Goal: Use online tool/utility: Utilize a website feature to perform a specific function

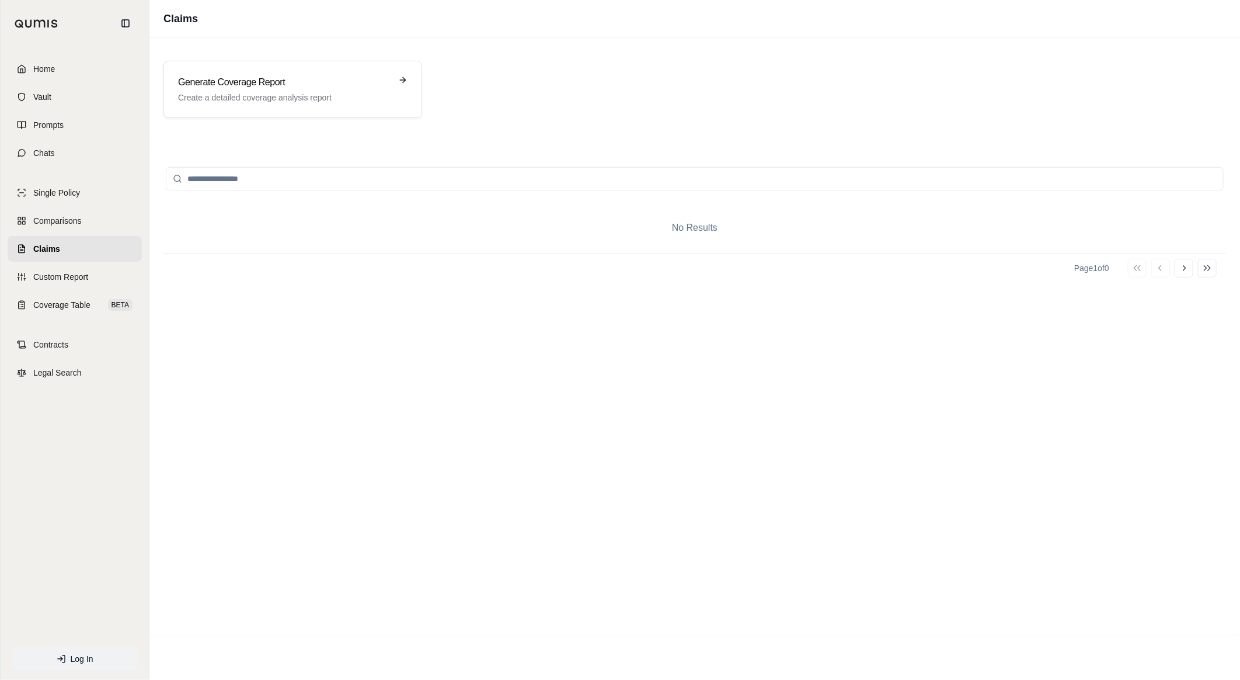
click at [54, 649] on link "Log In" at bounding box center [74, 658] width 125 height 23
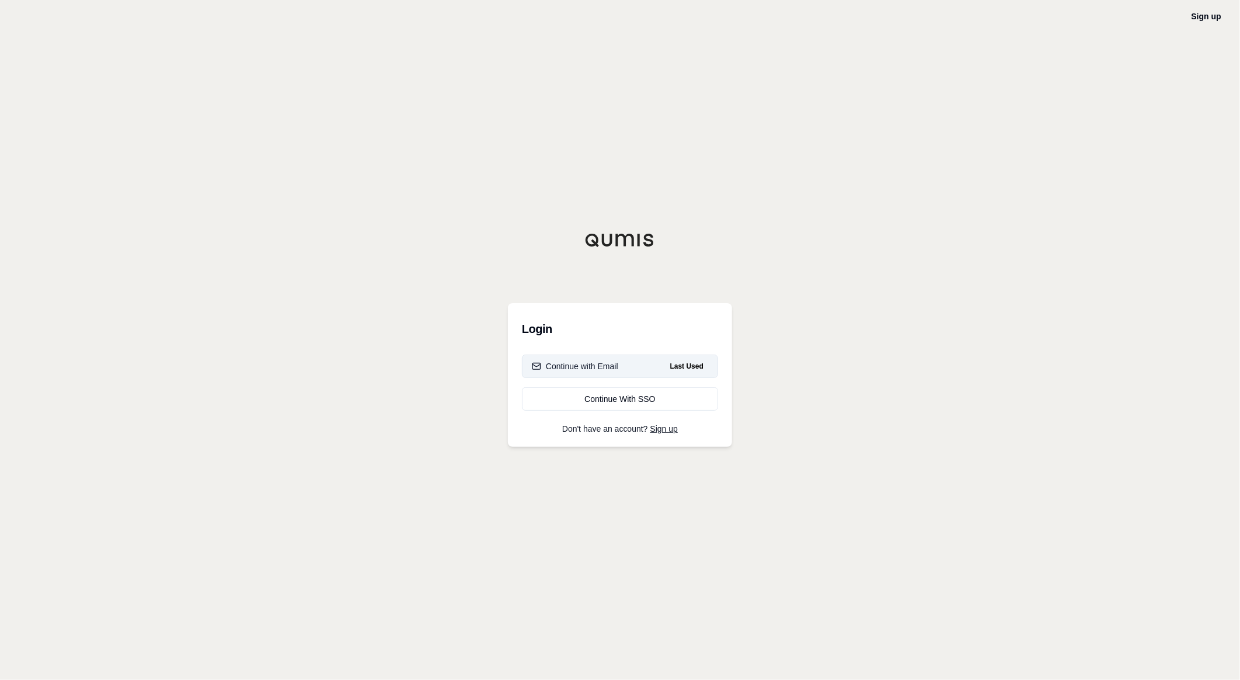
click at [562, 362] on div "Continue with Email" at bounding box center [575, 366] width 86 height 12
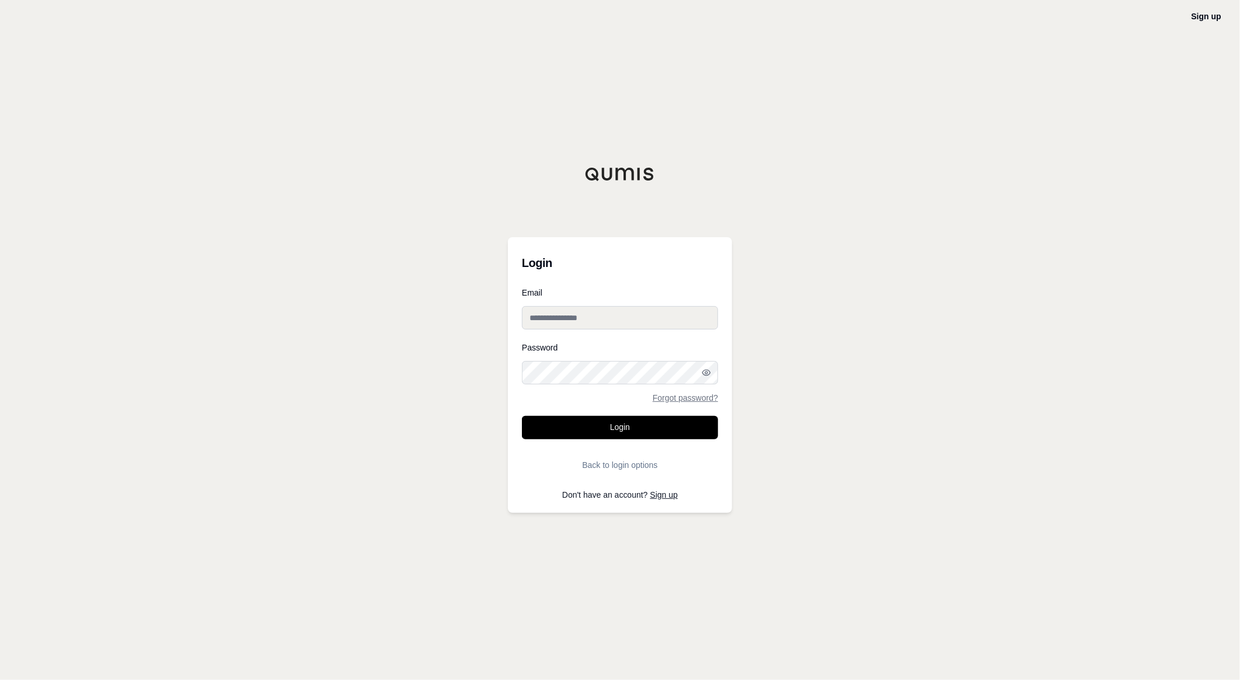
type input "**********"
click at [586, 426] on button "Login" at bounding box center [620, 427] width 196 height 23
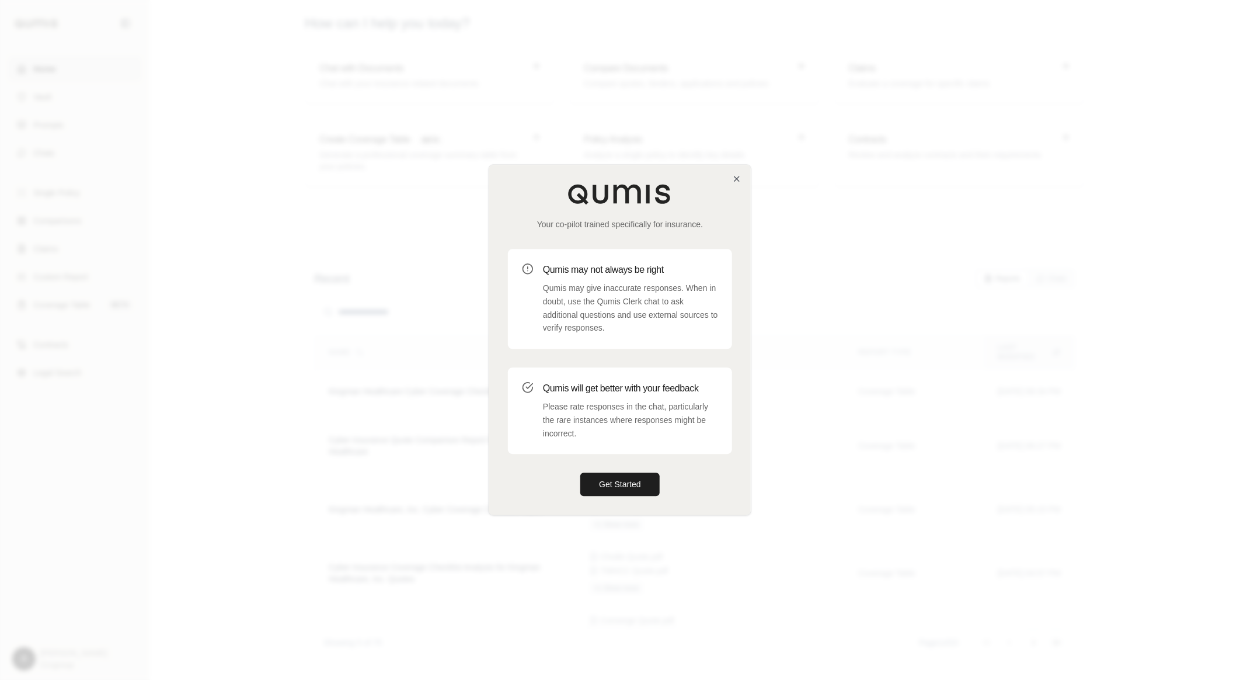
click at [774, 347] on div at bounding box center [620, 340] width 1240 height 680
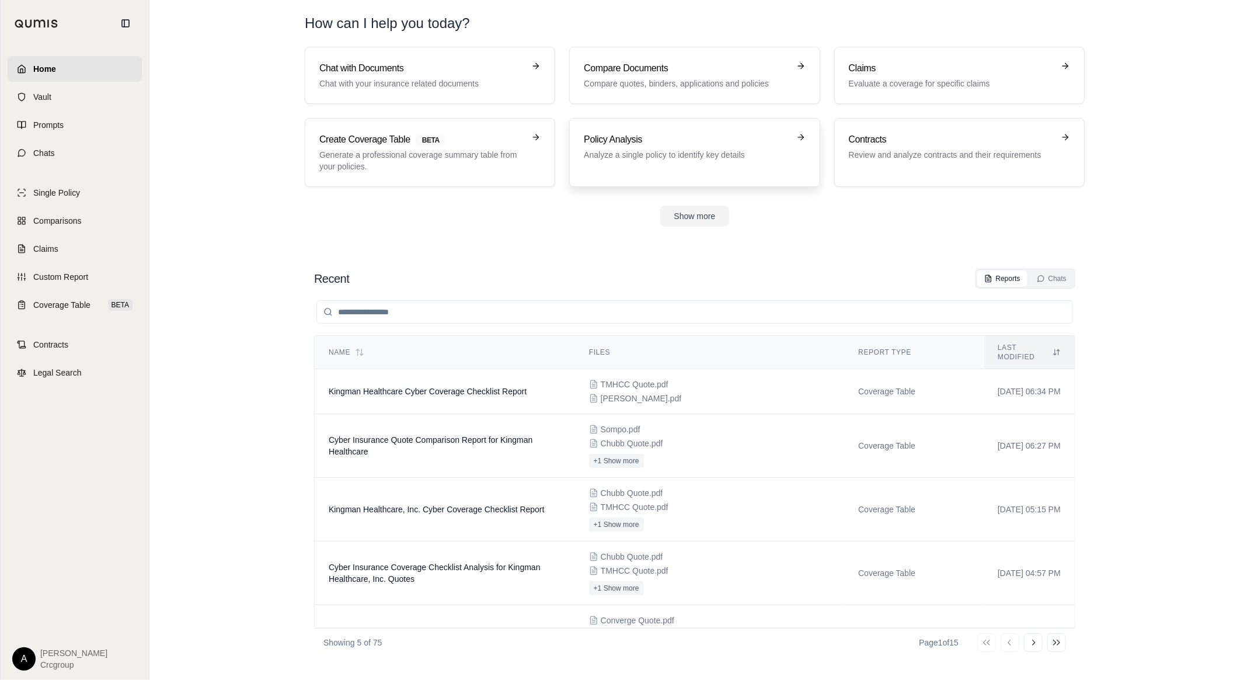
click at [742, 170] on div "Policy Analysis Analyze a single policy to identify key details" at bounding box center [694, 153] width 221 height 40
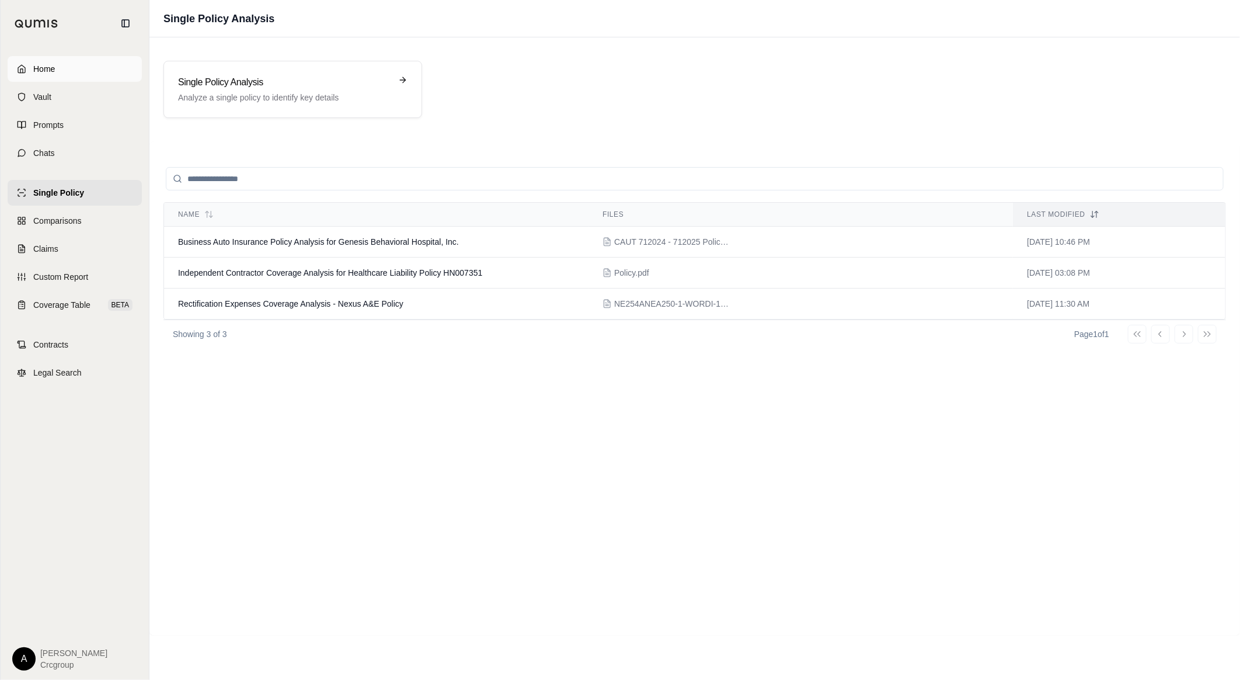
click at [47, 61] on link "Home" at bounding box center [75, 69] width 134 height 26
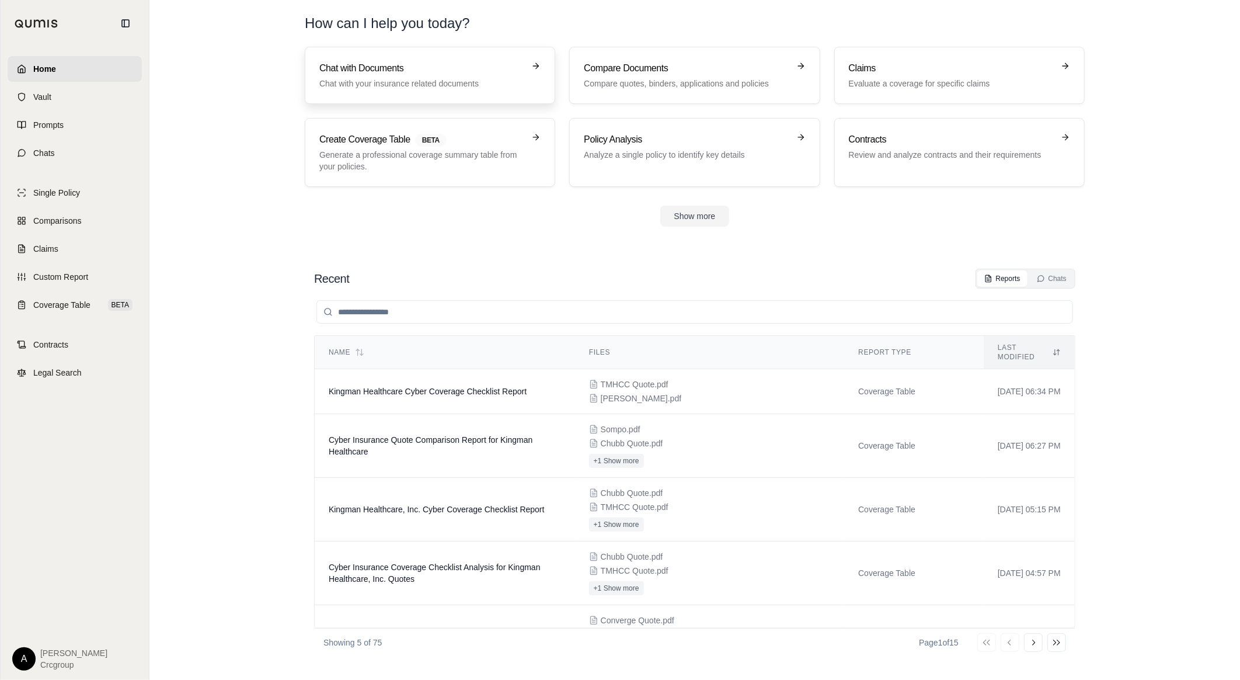
click at [461, 65] on h3 "Chat with Documents" at bounding box center [421, 68] width 205 height 14
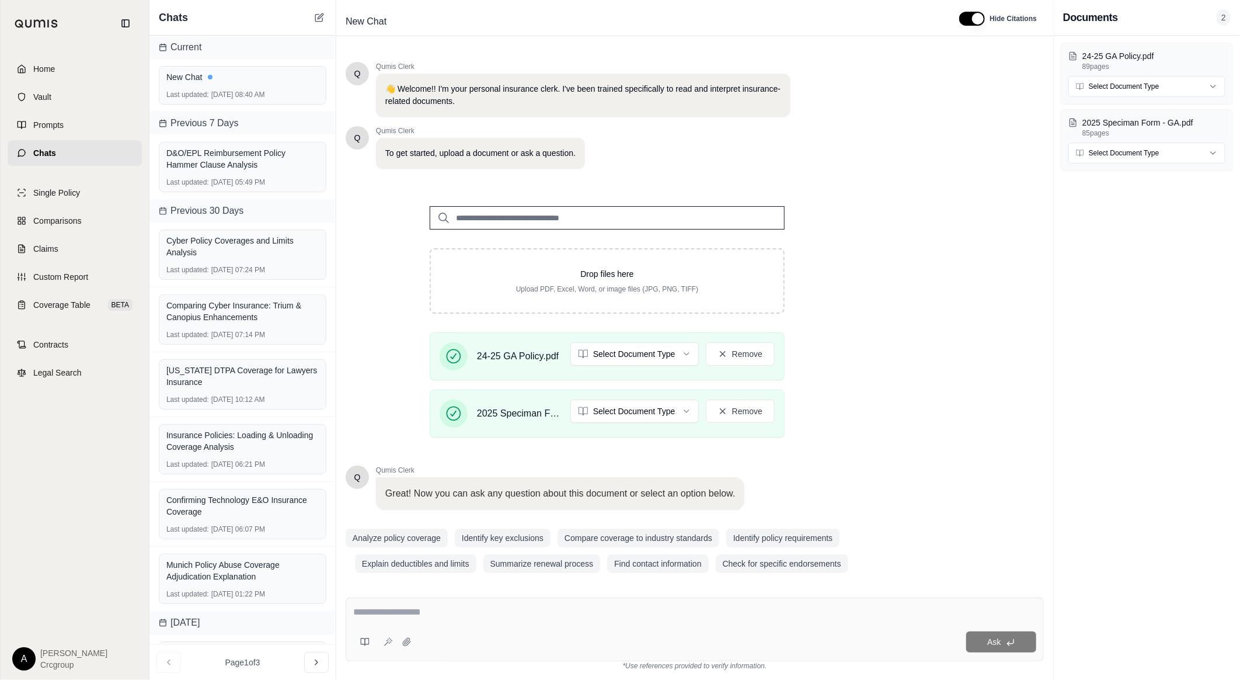
drag, startPoint x: 429, startPoint y: 610, endPoint x: 479, endPoint y: 607, distance: 50.3
click at [429, 609] on textarea at bounding box center [694, 612] width 683 height 14
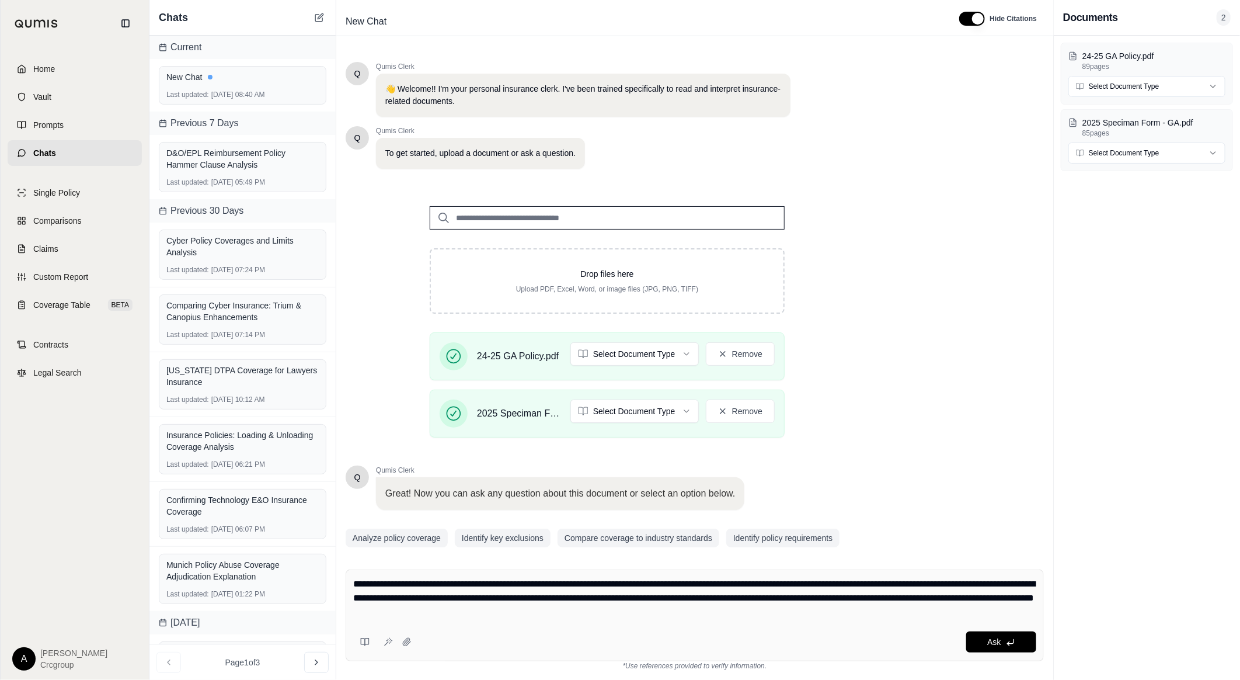
click at [715, 598] on textarea "**********" at bounding box center [694, 598] width 683 height 42
type textarea "**********"
click at [1024, 648] on button "Ask" at bounding box center [1001, 641] width 70 height 21
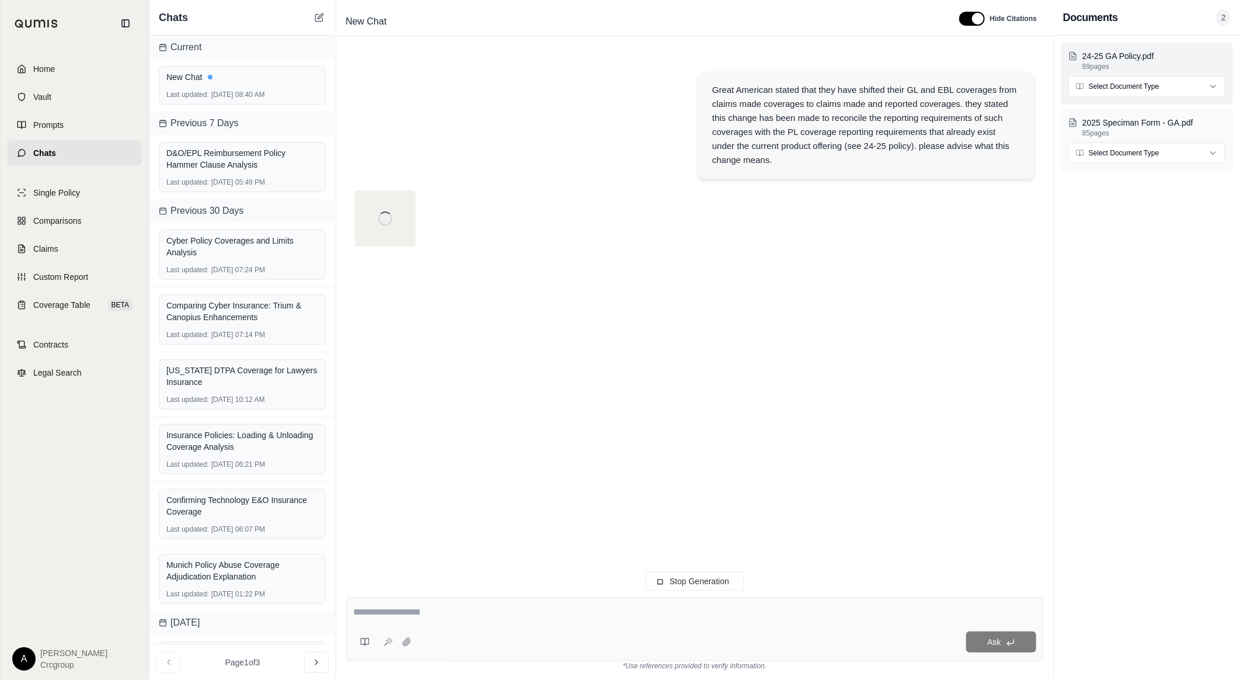
click at [1123, 90] on html "Home Vault Prompts Chats Single Policy Comparisons Claims Custom Report Coverag…" at bounding box center [620, 340] width 1240 height 680
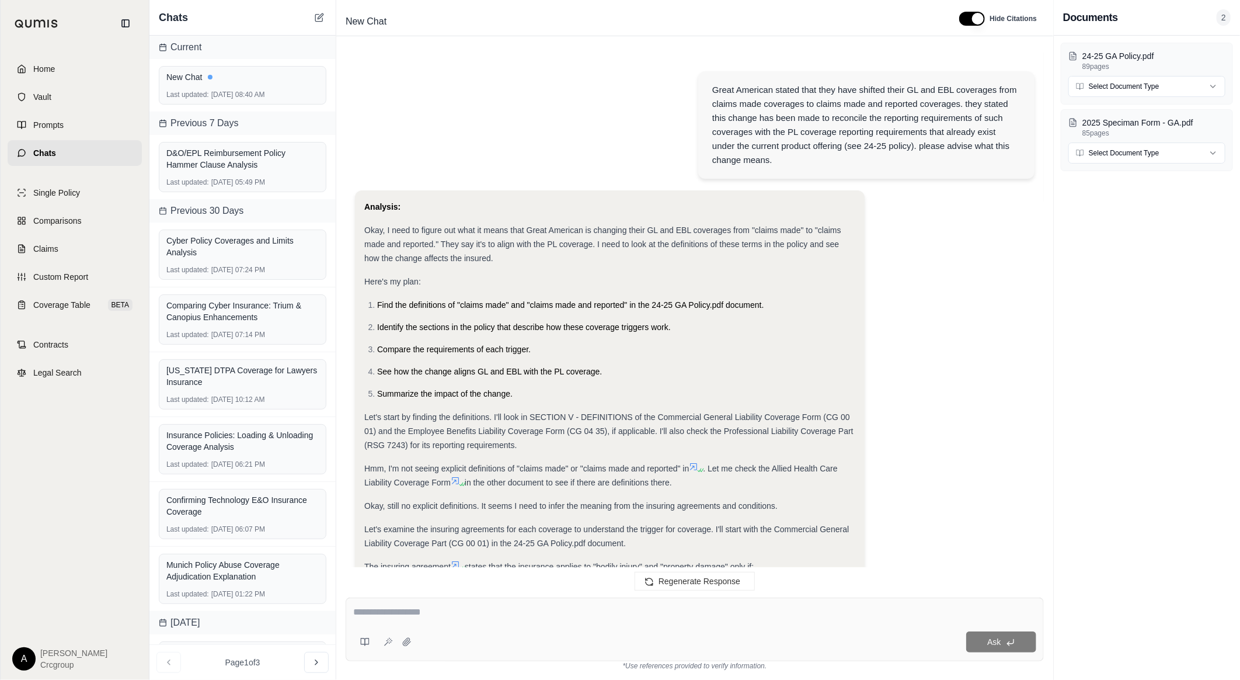
scroll to position [840, 0]
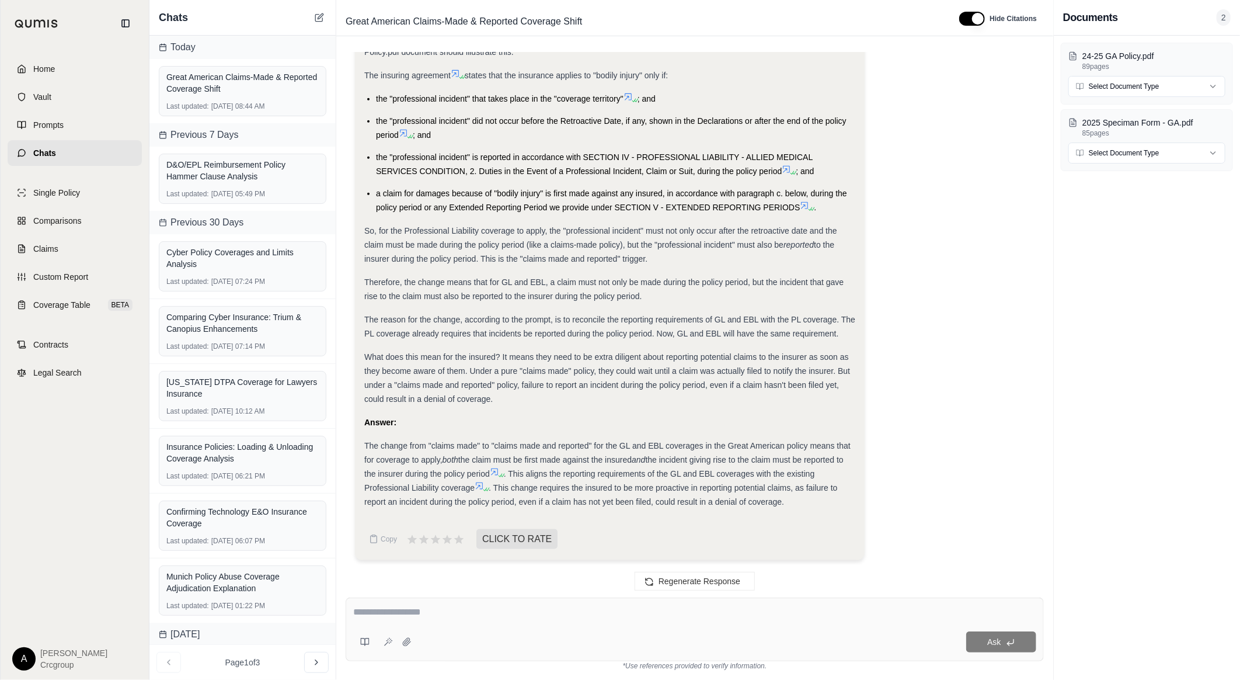
click at [495, 468] on icon at bounding box center [494, 471] width 9 height 9
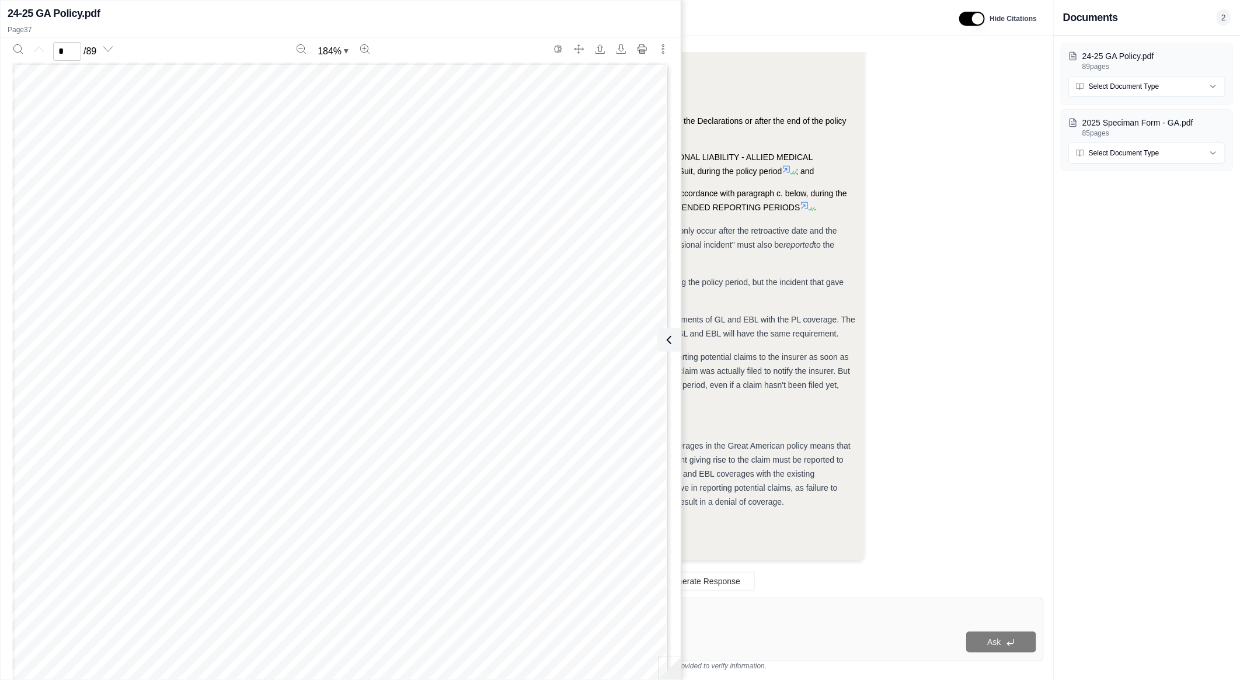
type input "**"
click at [695, 336] on span "The reason for the change, according to the prompt, is to reconcile the reporti…" at bounding box center [609, 326] width 491 height 23
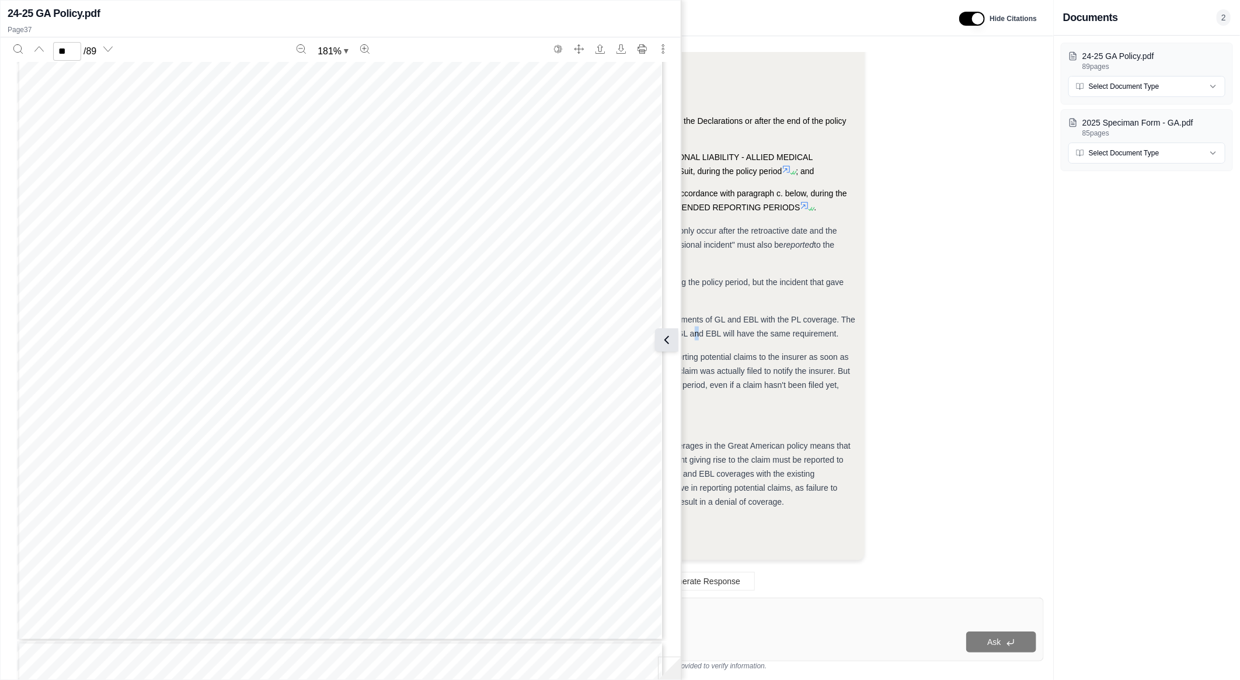
click at [679, 338] on button at bounding box center [666, 339] width 23 height 23
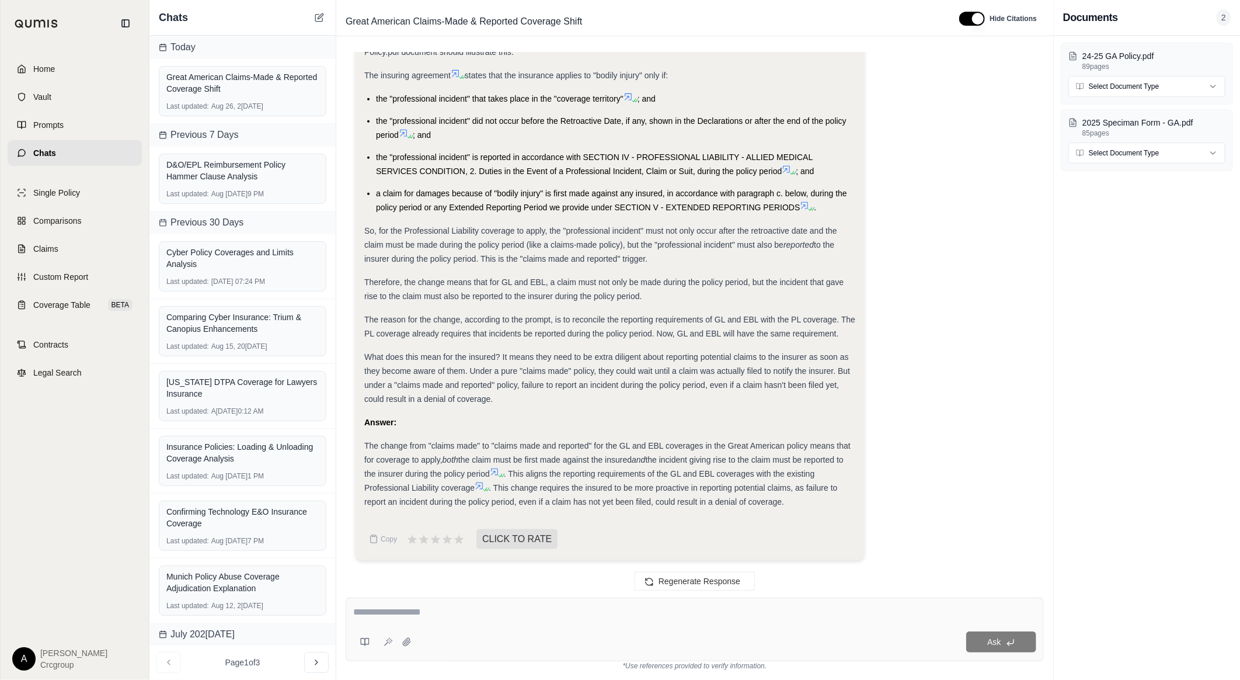
click at [479, 486] on icon at bounding box center [479, 485] width 9 height 9
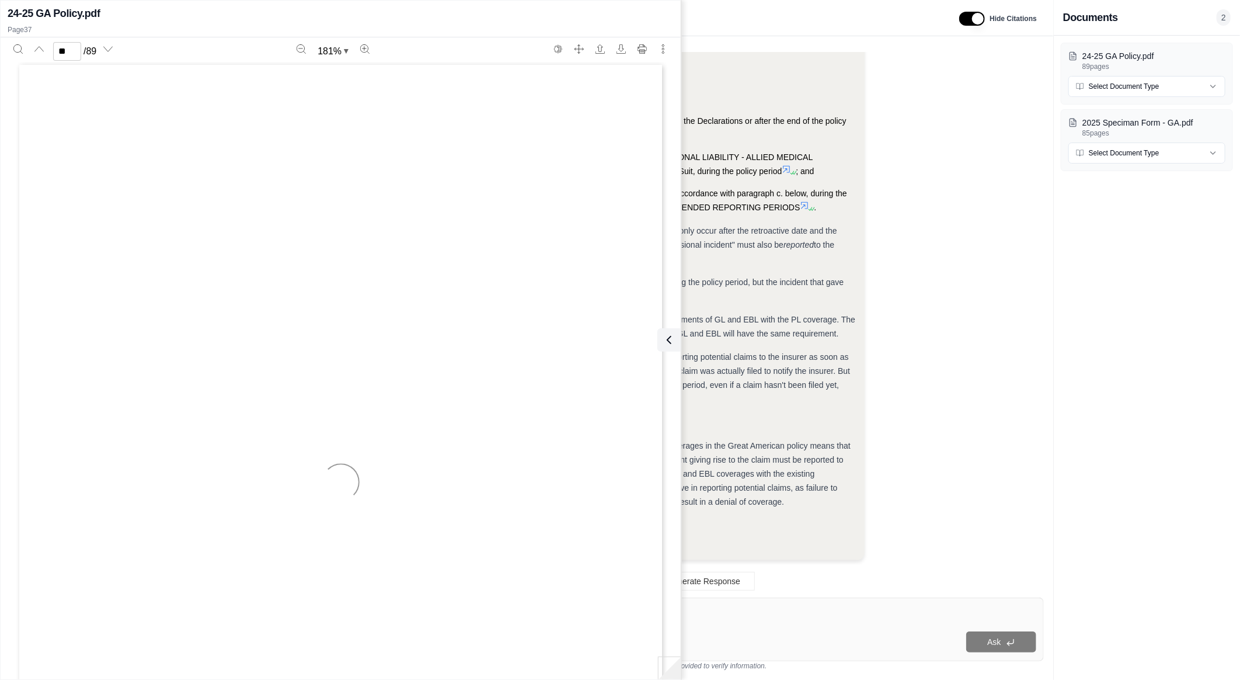
type input "**"
click at [669, 338] on icon at bounding box center [667, 340] width 14 height 14
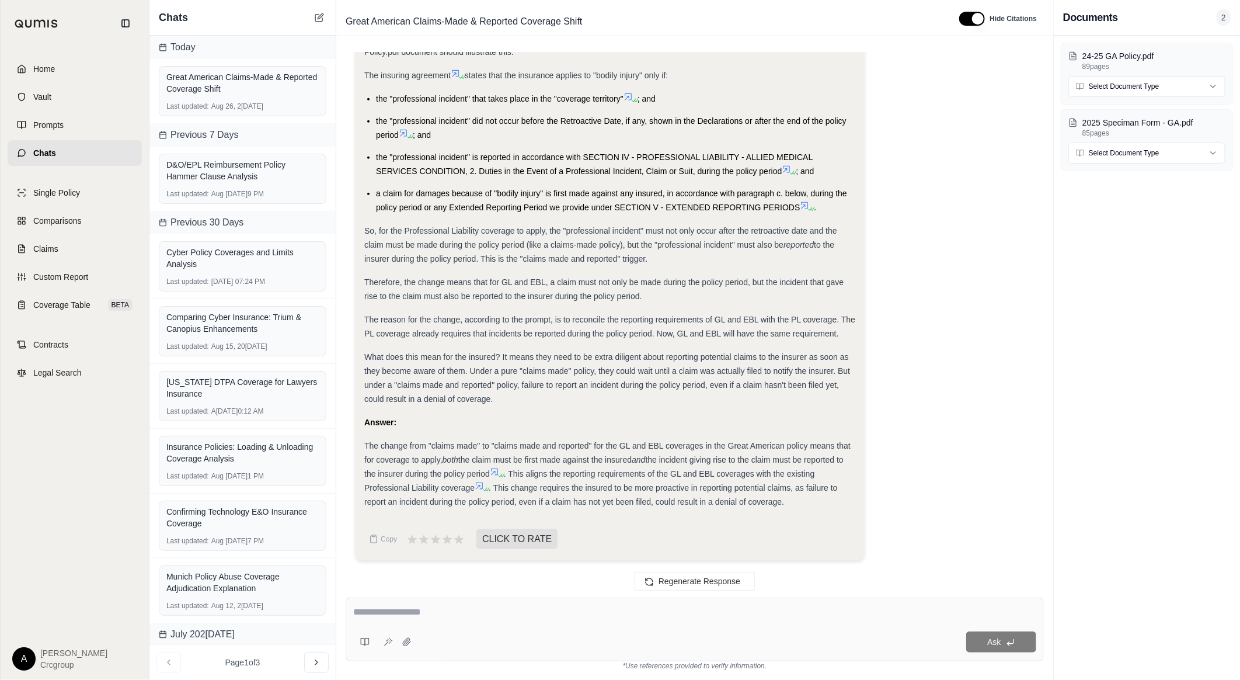
click at [447, 607] on textarea at bounding box center [694, 612] width 683 height 14
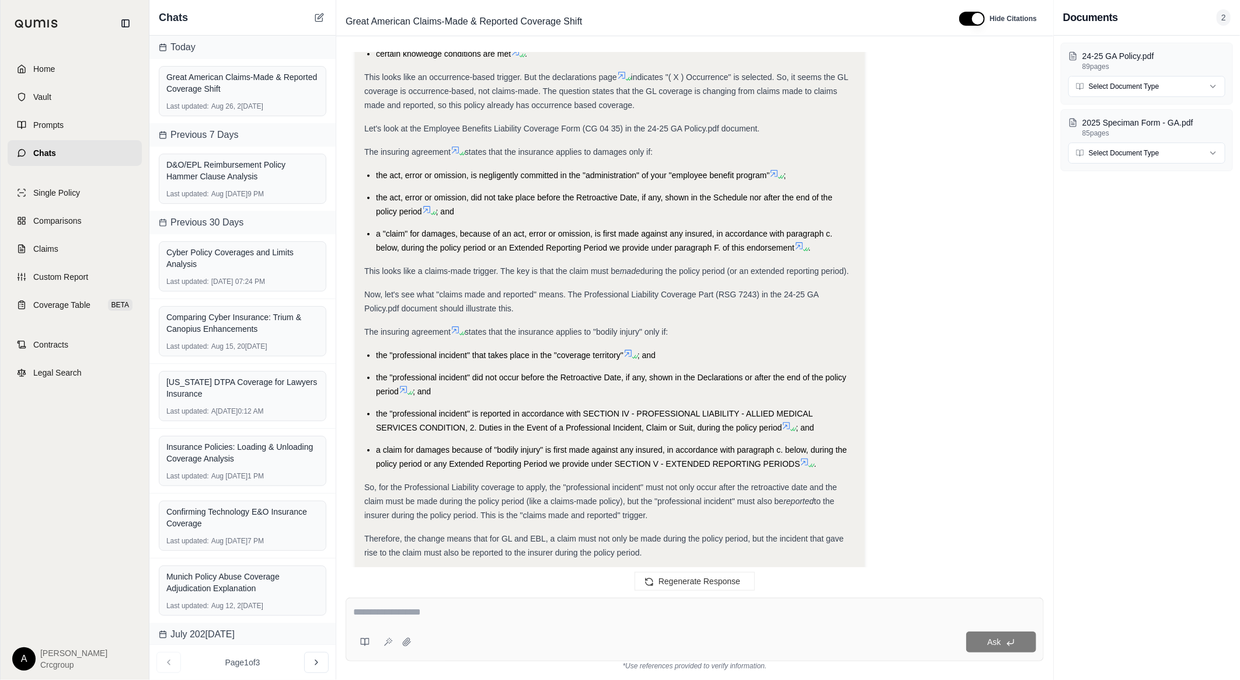
scroll to position [710, 0]
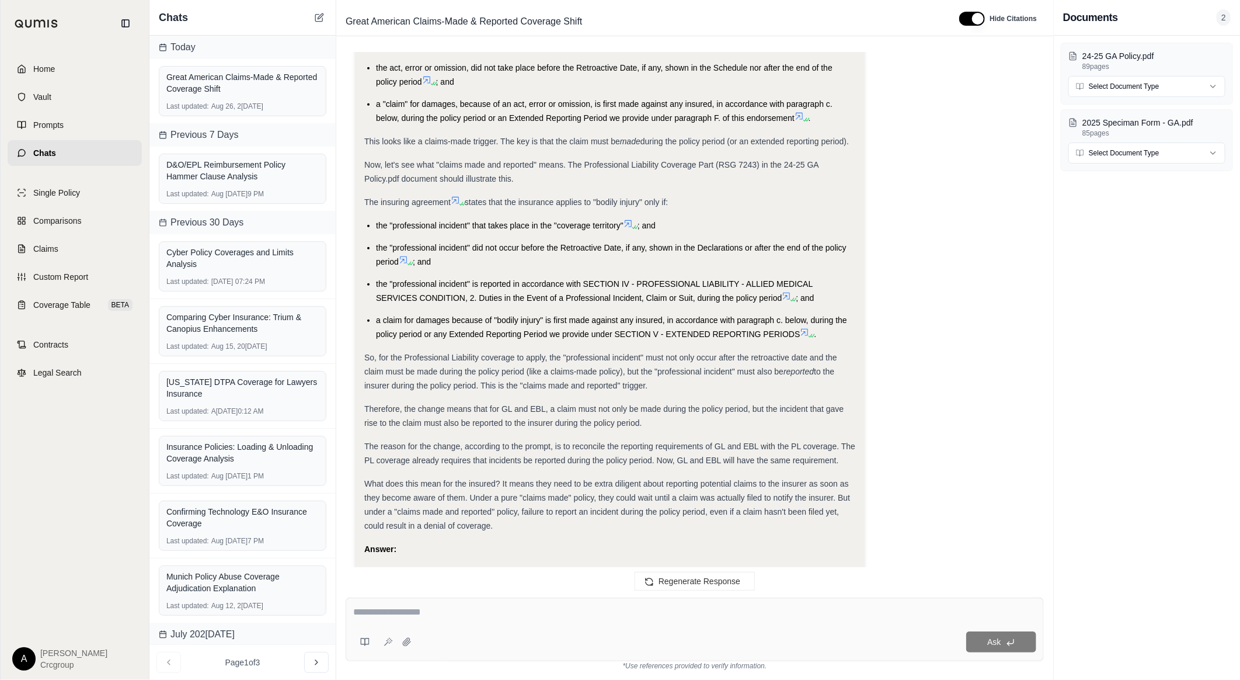
click at [489, 608] on textarea at bounding box center [694, 612] width 683 height 14
type textarea "**********"
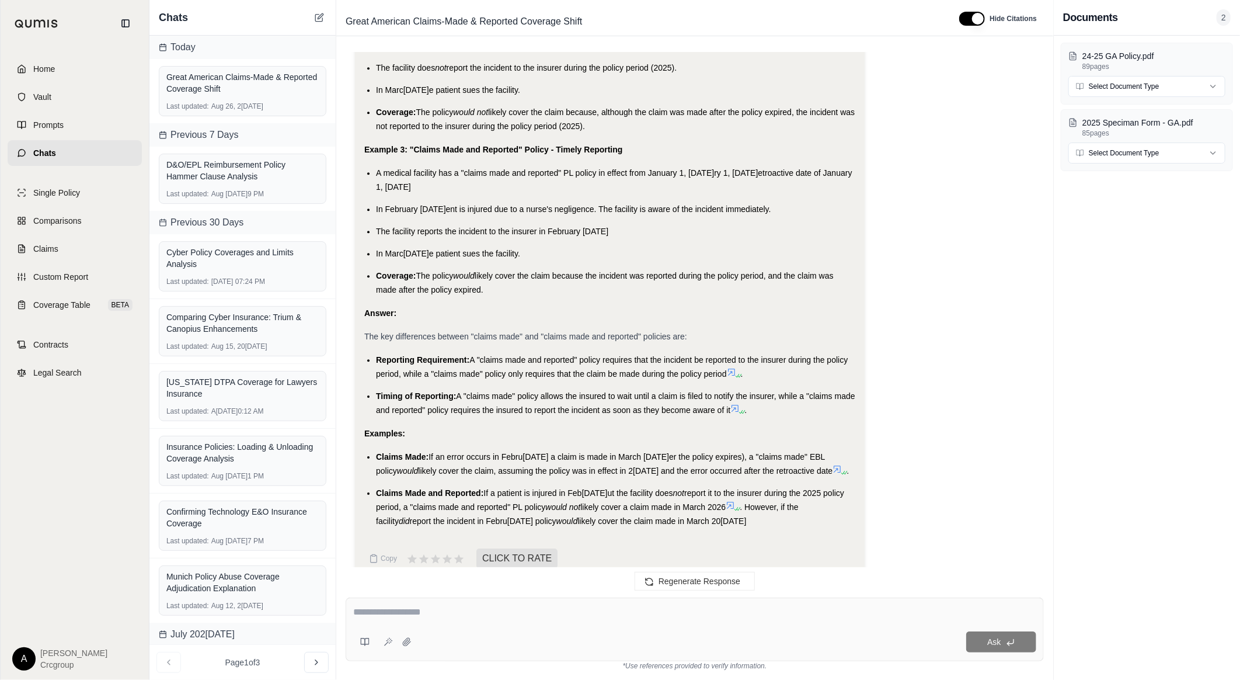
scroll to position [2181, 0]
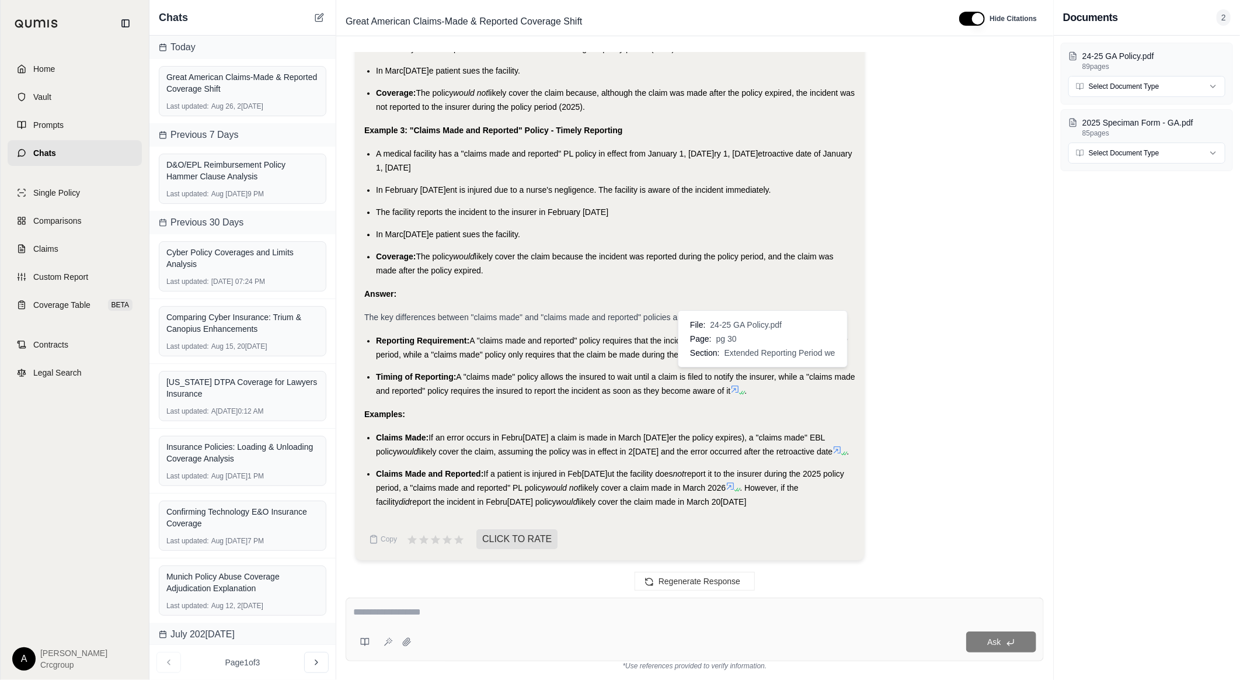
drag, startPoint x: 365, startPoint y: 301, endPoint x: 765, endPoint y: 377, distance: 407.0
copy div "The key differences between "claims made" and "claims made and reported" polici…"
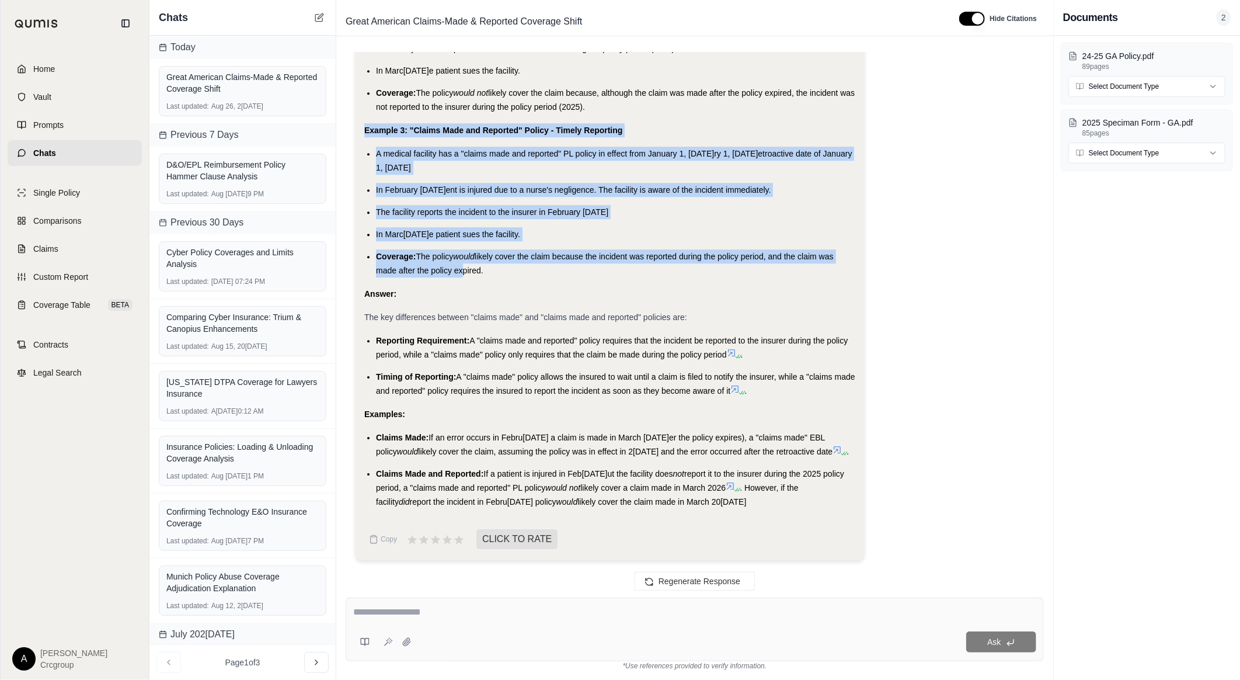
drag, startPoint x: 364, startPoint y: 120, endPoint x: 459, endPoint y: 251, distance: 162.2
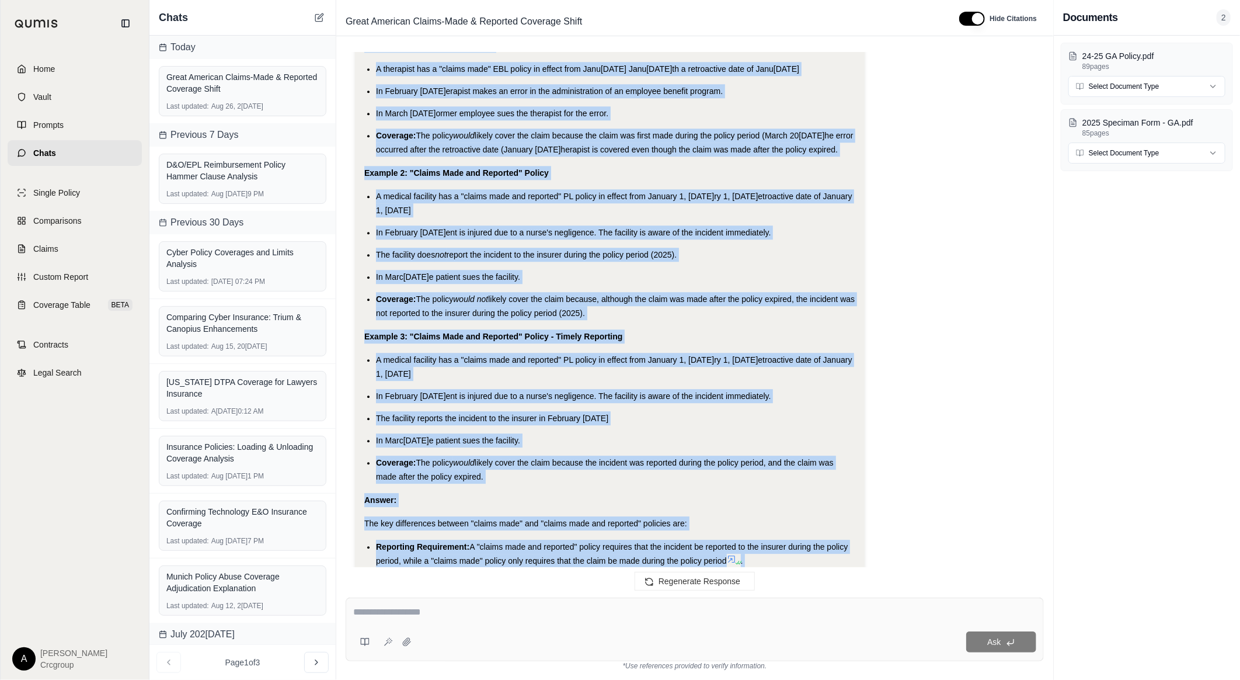
scroll to position [1934, 0]
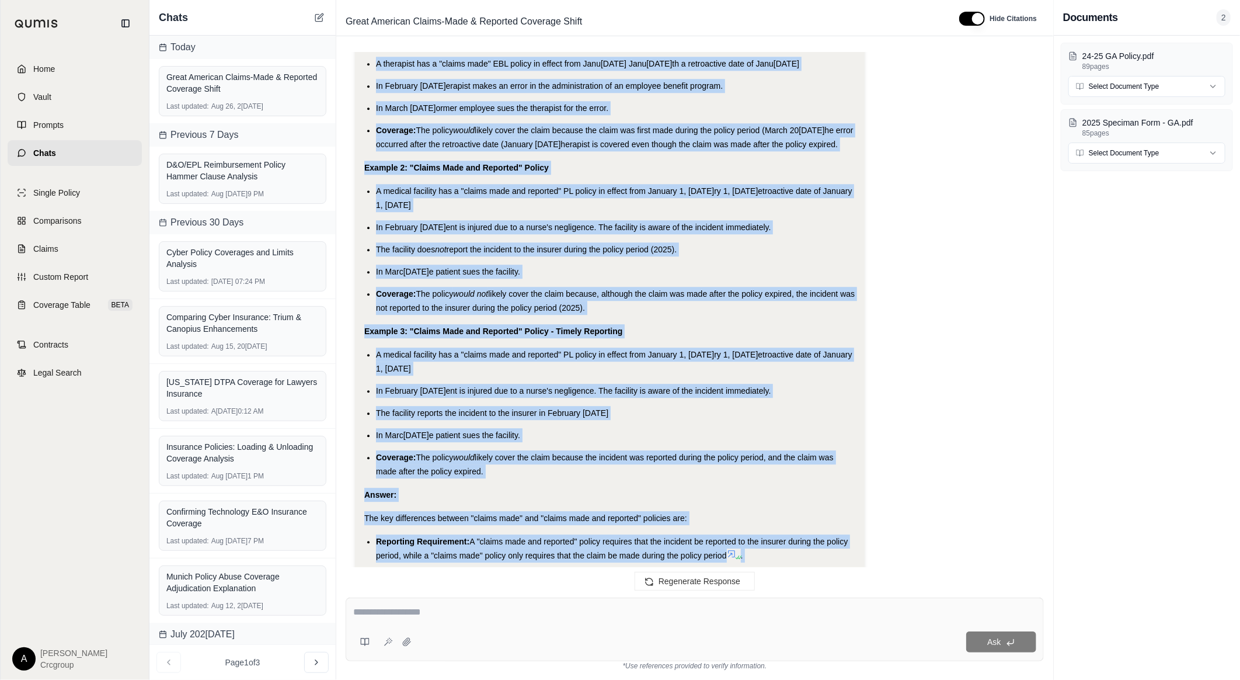
drag, startPoint x: 362, startPoint y: 120, endPoint x: 489, endPoint y: 509, distance: 409.6
click at [489, 509] on div "Analysis: Okay, I need to clearly outline the differences between a "claims mad…" at bounding box center [610, 145] width 510 height 1231
copy div "Example 1: "Claims Made" Policy A therapist has a "claims made" EBL policy in e…"
click at [466, 605] on textarea at bounding box center [694, 612] width 683 height 14
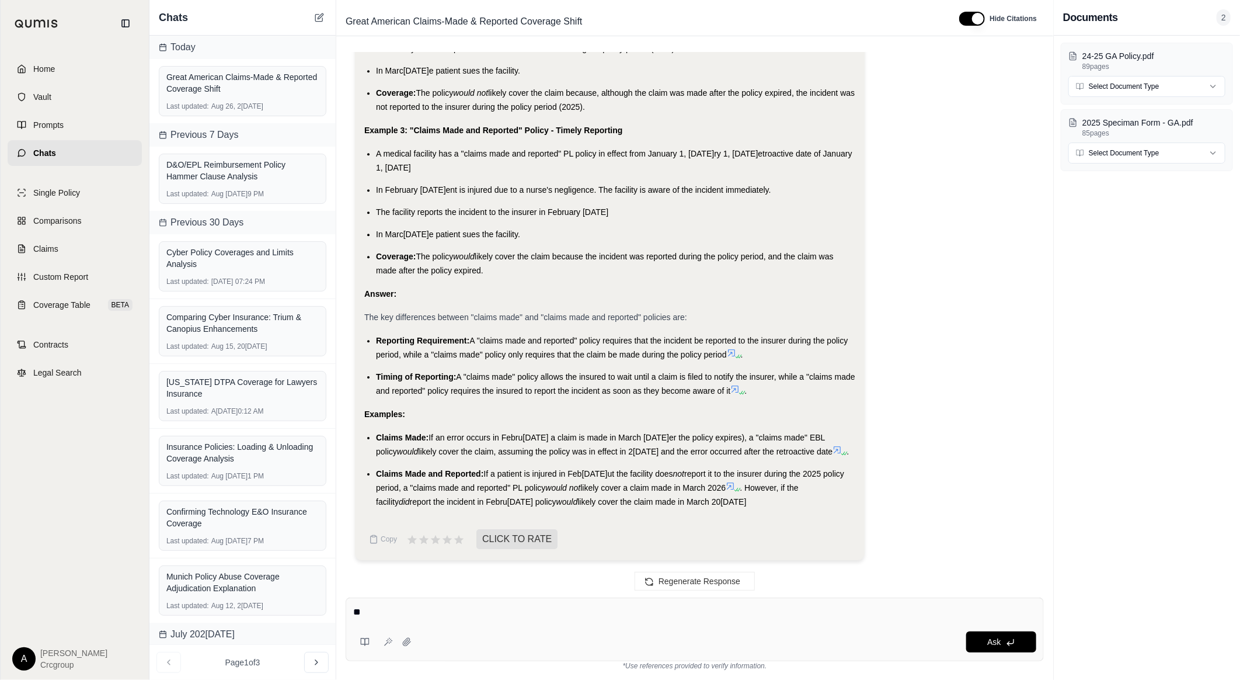
type textarea "*"
type textarea "**********"
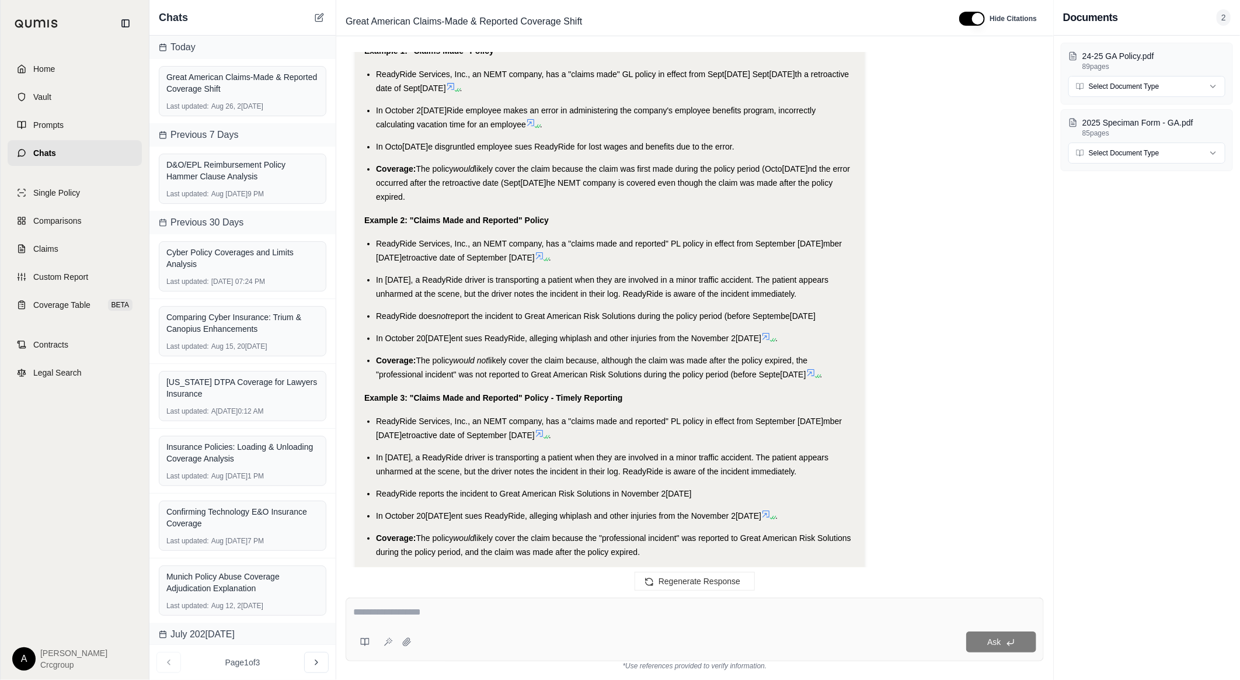
scroll to position [3227, 0]
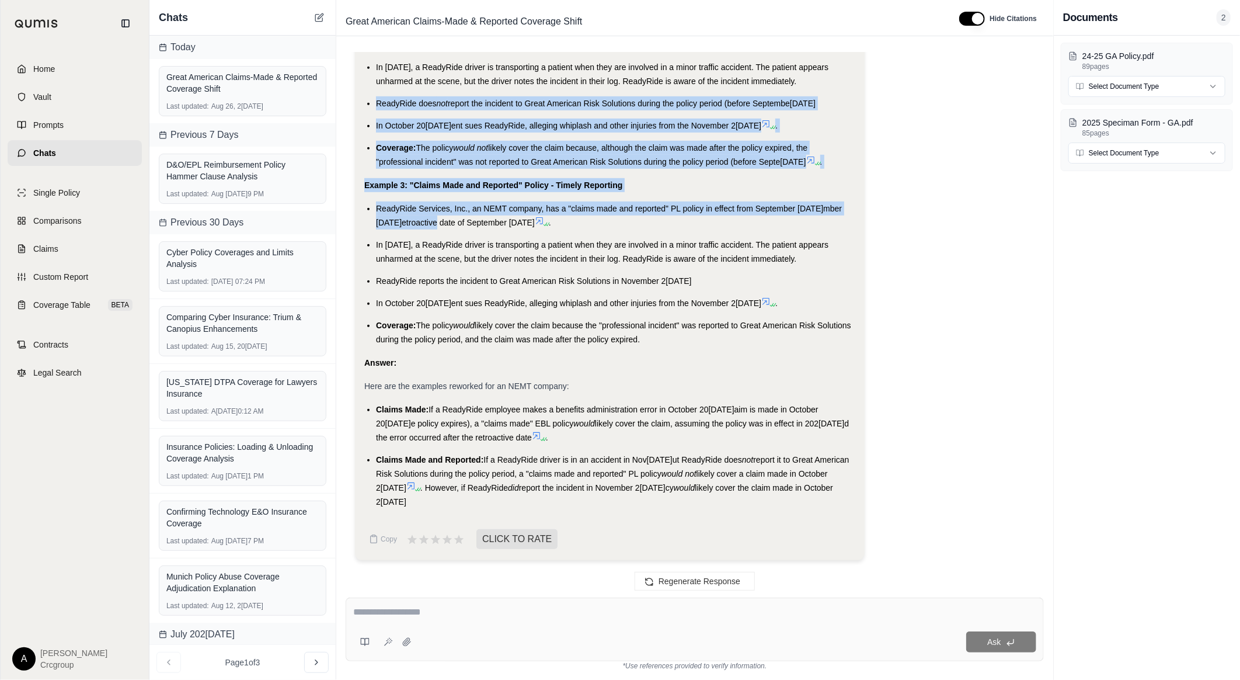
drag, startPoint x: 364, startPoint y: 95, endPoint x: 444, endPoint y: 227, distance: 154.1
click at [435, 222] on div "Analysis: Okay, I need to rework the previous examples to fit the context of a …" at bounding box center [609, 57] width 491 height 903
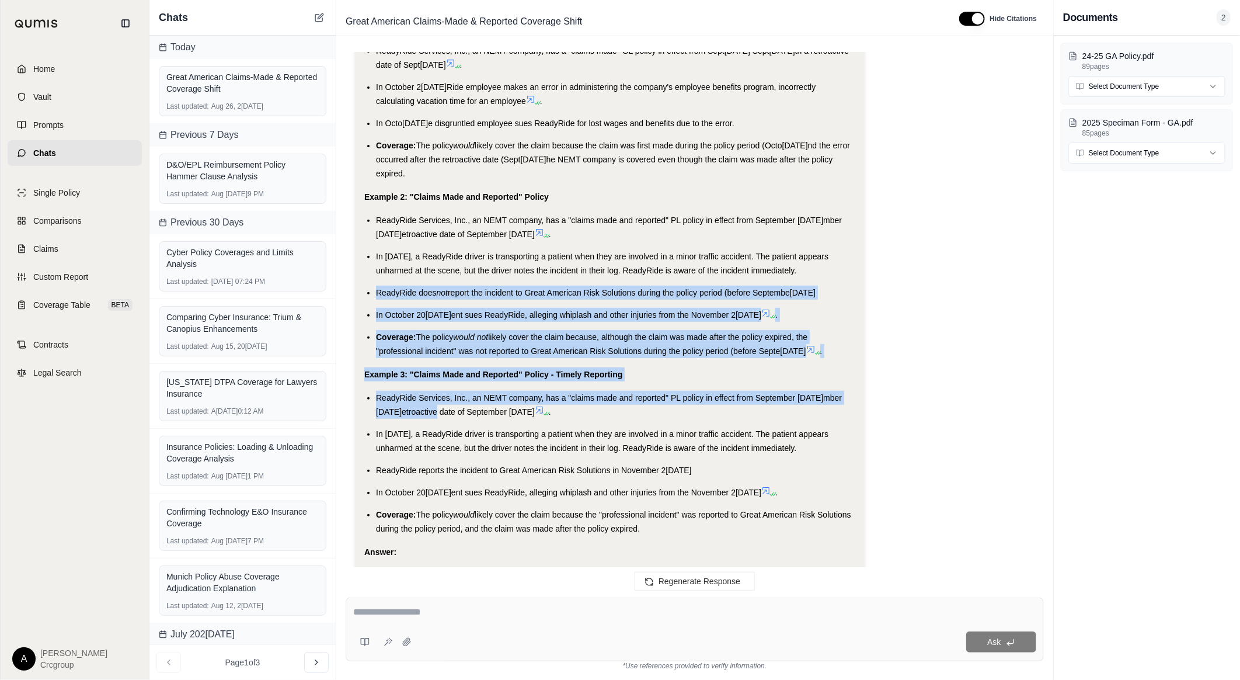
scroll to position [2968, 0]
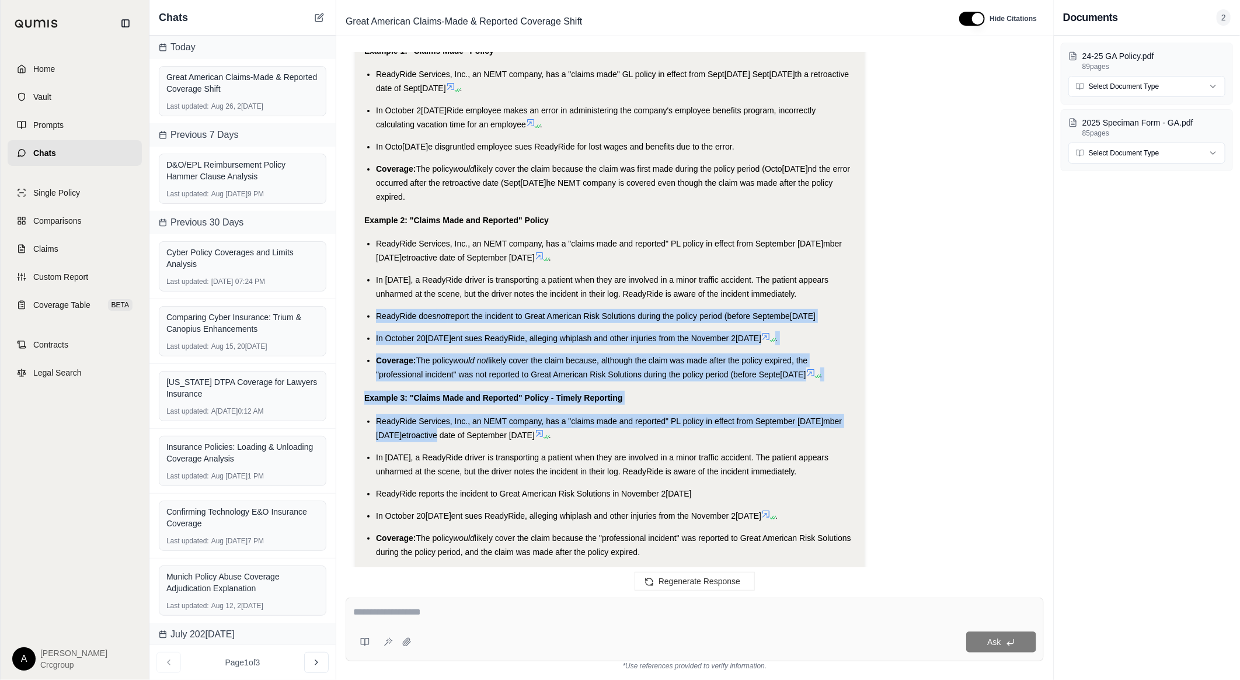
drag, startPoint x: 681, startPoint y: 339, endPoint x: 363, endPoint y: 96, distance: 400.3
click at [363, 96] on div "Analysis: Okay, I need to rework the previous examples to fit the context of a …" at bounding box center [610, 290] width 510 height 963
copy div "Example 1: "Claims Made" Policy ReadyRide Services, Inc., an NEMT company, has …"
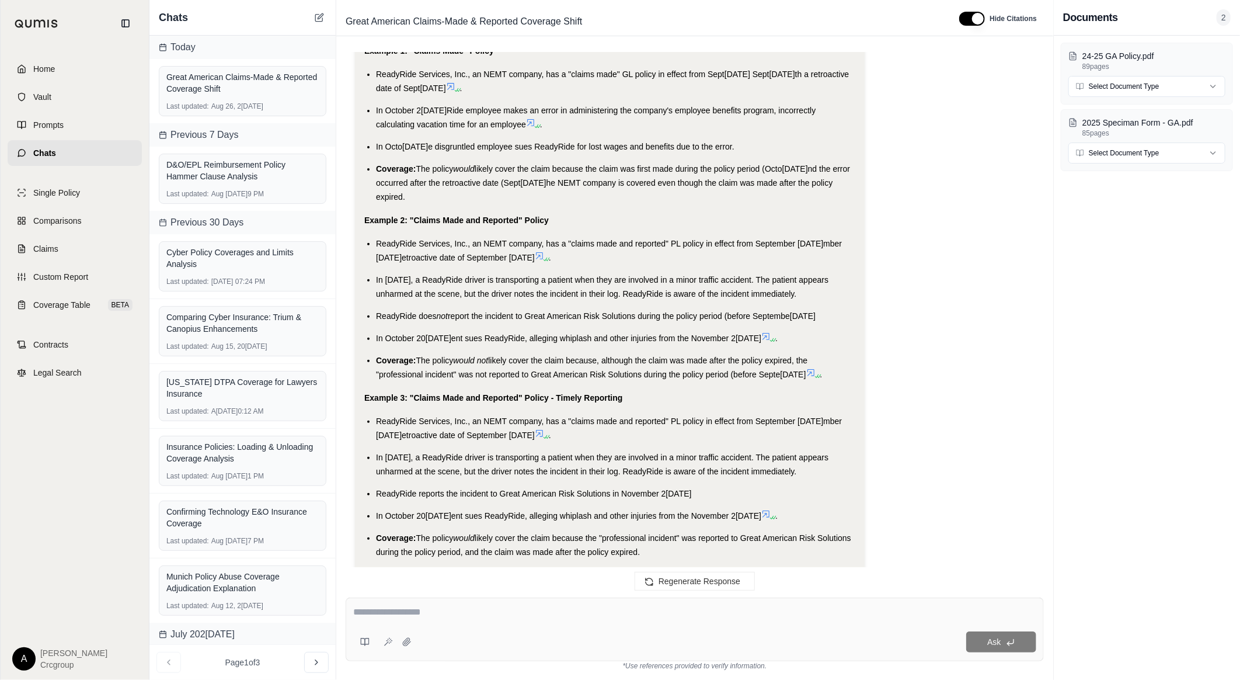
click at [473, 617] on textarea at bounding box center [694, 612] width 683 height 14
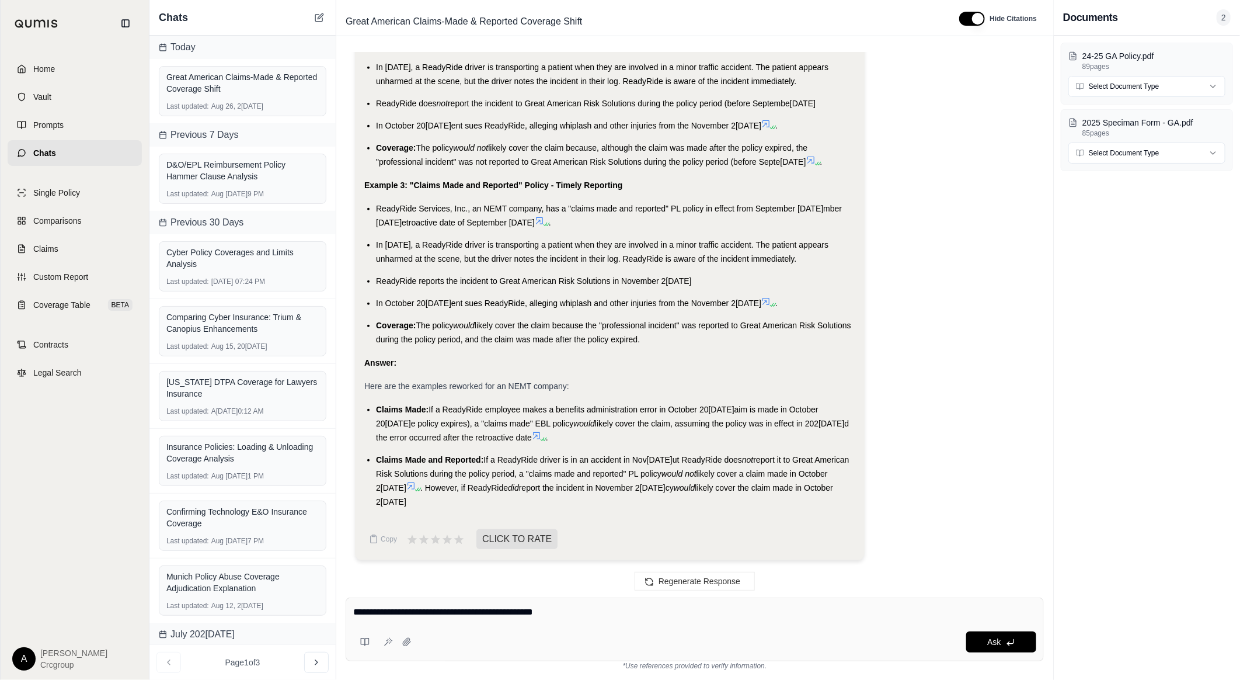
type textarea "**********"
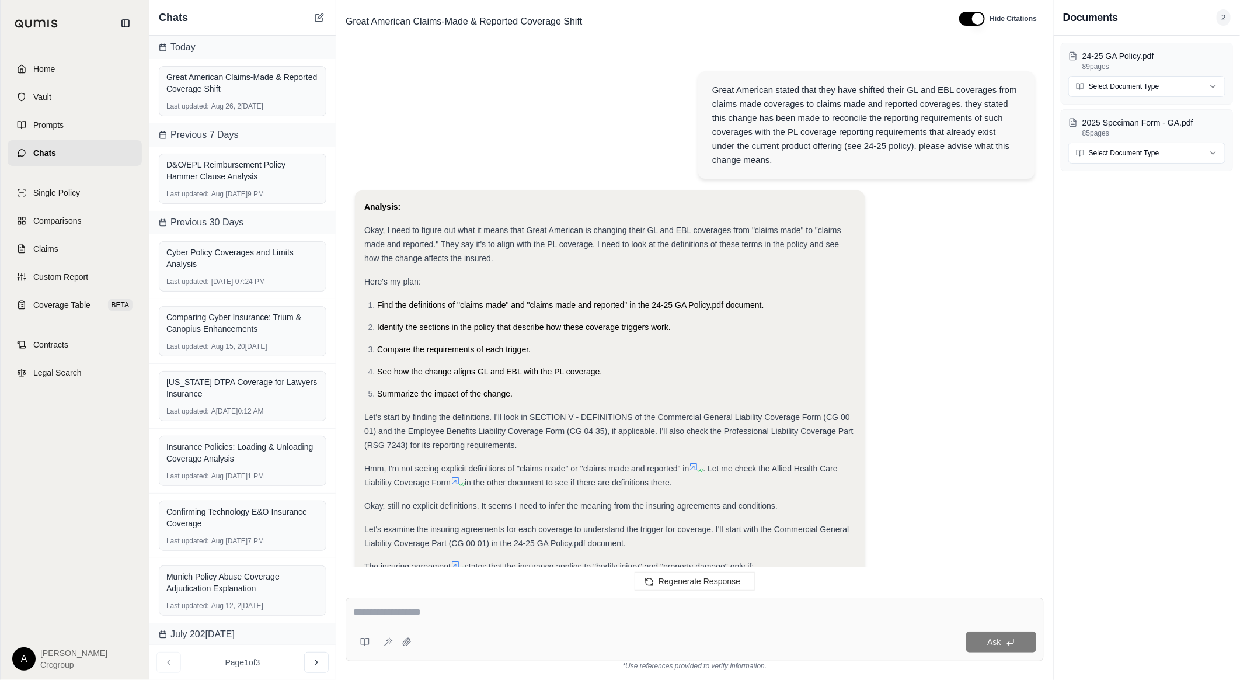
scroll to position [3840, 0]
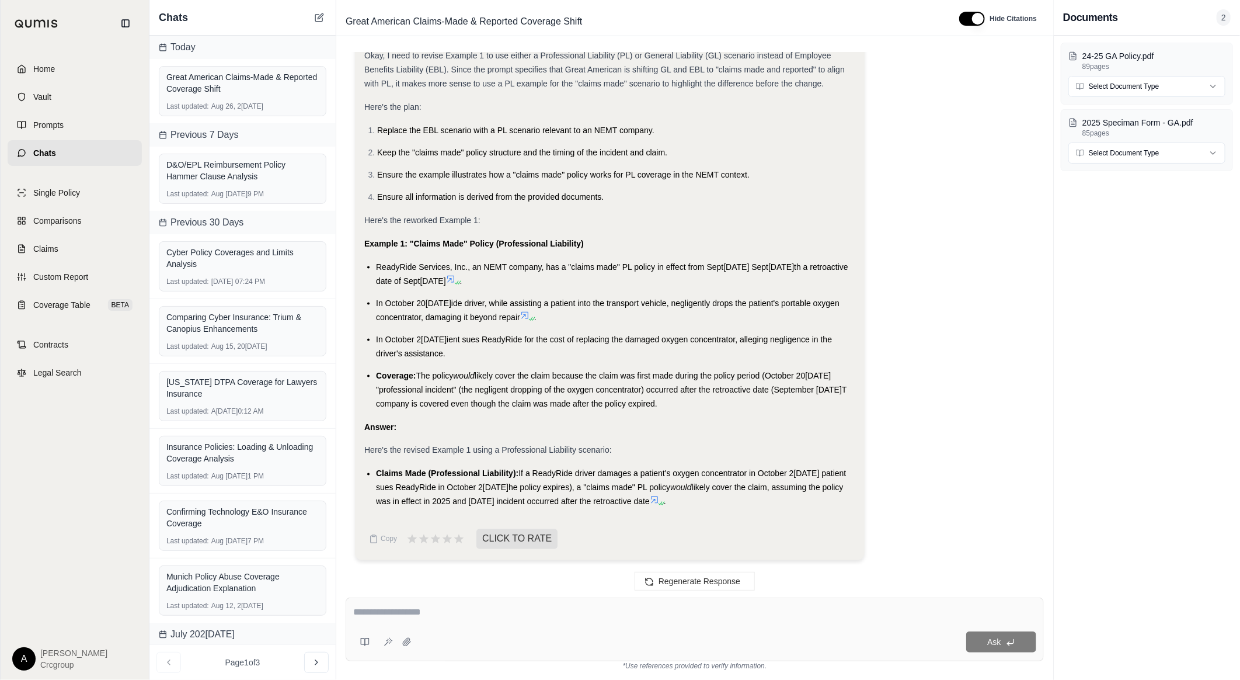
drag, startPoint x: 364, startPoint y: 241, endPoint x: 743, endPoint y: 399, distance: 410.7
click at [743, 399] on div "Analysis: Okay, I need to revise Example 1 to use either a Professional Liabili…" at bounding box center [610, 288] width 510 height 544
copy div "Example 1: "Claims Made" Policy (Professional Liability) ReadyRide Services, In…"
drag, startPoint x: 625, startPoint y: 325, endPoint x: 539, endPoint y: 343, distance: 88.3
click at [625, 325] on ul "ReadyRide Services, Inc., an NEMT company, has a "claims made" PL policy in eff…" at bounding box center [609, 335] width 491 height 151
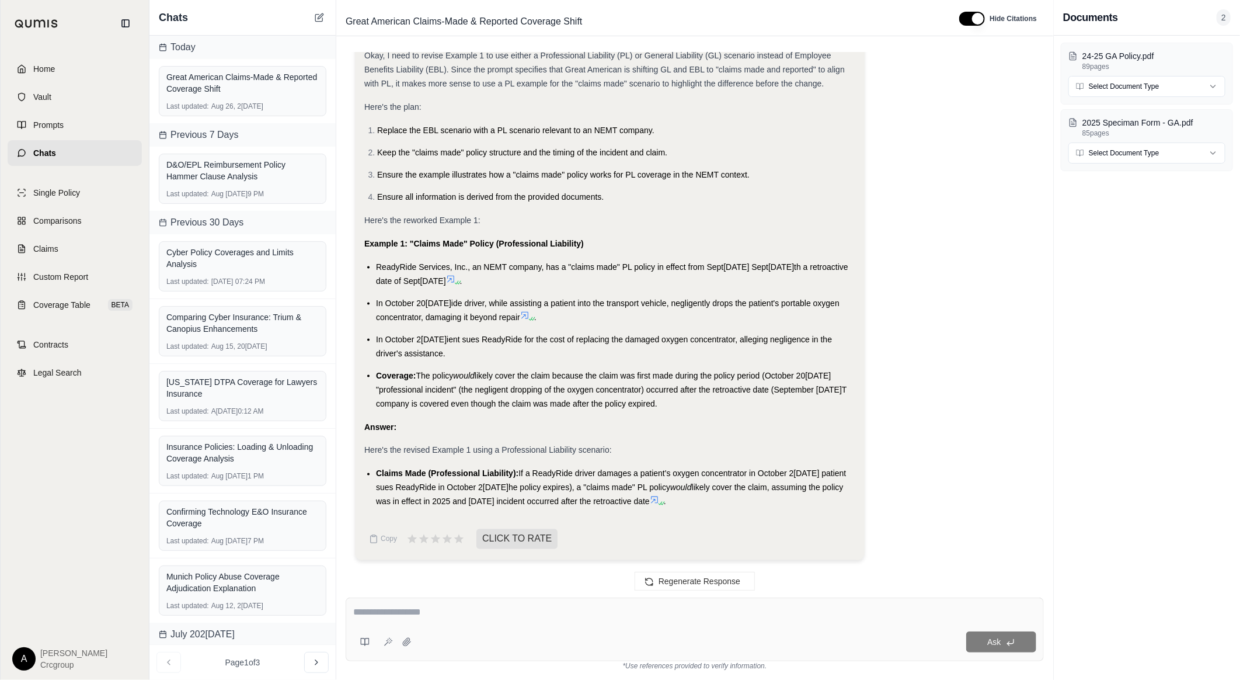
drag, startPoint x: 723, startPoint y: 399, endPoint x: 359, endPoint y: 263, distance: 388.9
click at [359, 263] on div "Analysis: Okay, I need to revise Example 1 to use either a Professional Liabili…" at bounding box center [610, 288] width 510 height 544
copy ul "ReadyRide Services, Inc., an NEMT company, has a "claims made" PL policy in eff…"
